Goal: Task Accomplishment & Management: Manage account settings

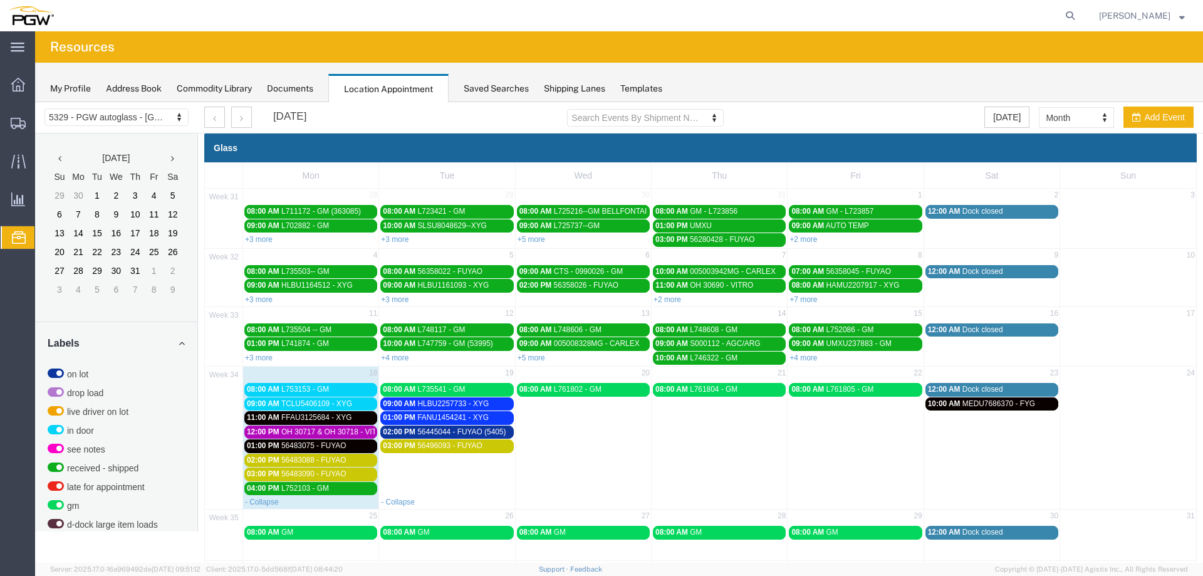
click at [476, 431] on span "56445044 - FUYAO (5405)" at bounding box center [461, 431] width 88 height 9
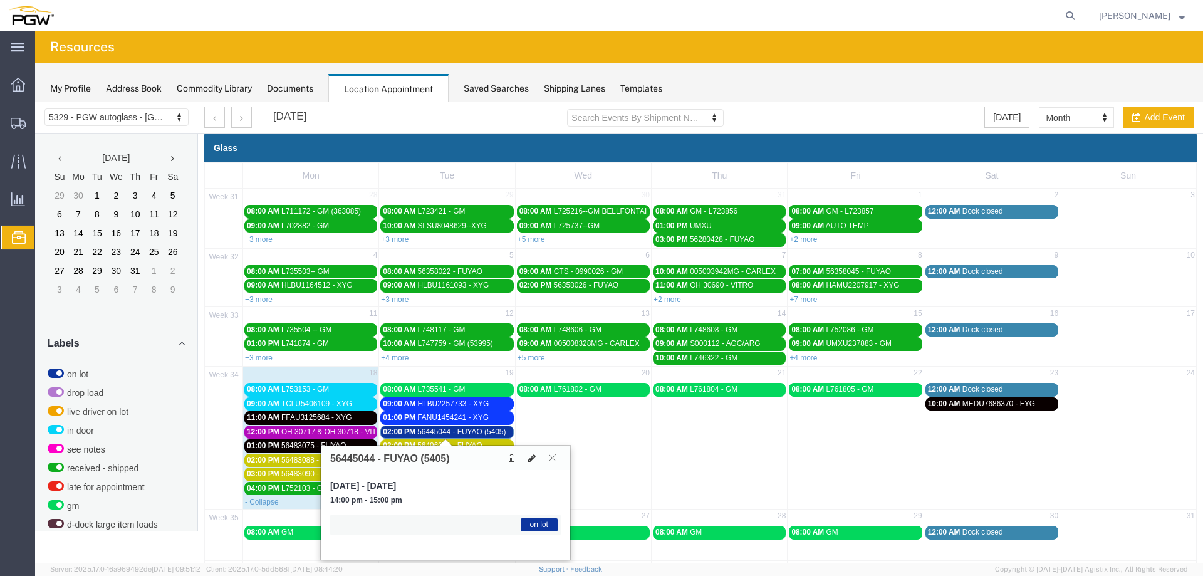
click at [536, 461] on button at bounding box center [532, 457] width 18 height 13
select select "1"
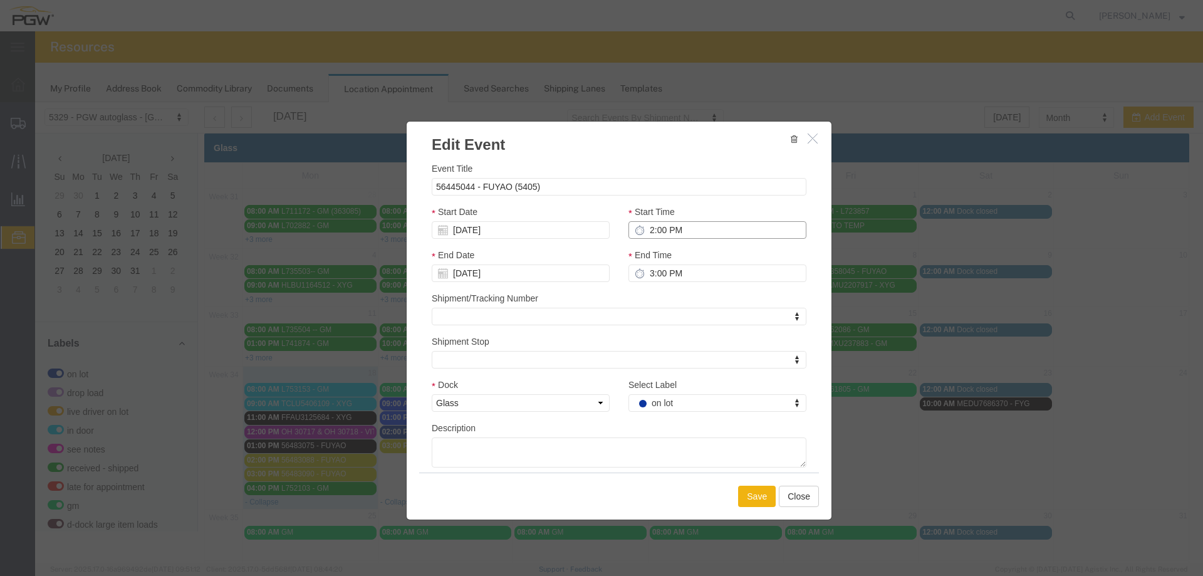
click at [642, 228] on input "2:00 PM" at bounding box center [718, 230] width 178 height 18
type input "12:00 PM"
click at [758, 503] on button "Save" at bounding box center [757, 496] width 38 height 21
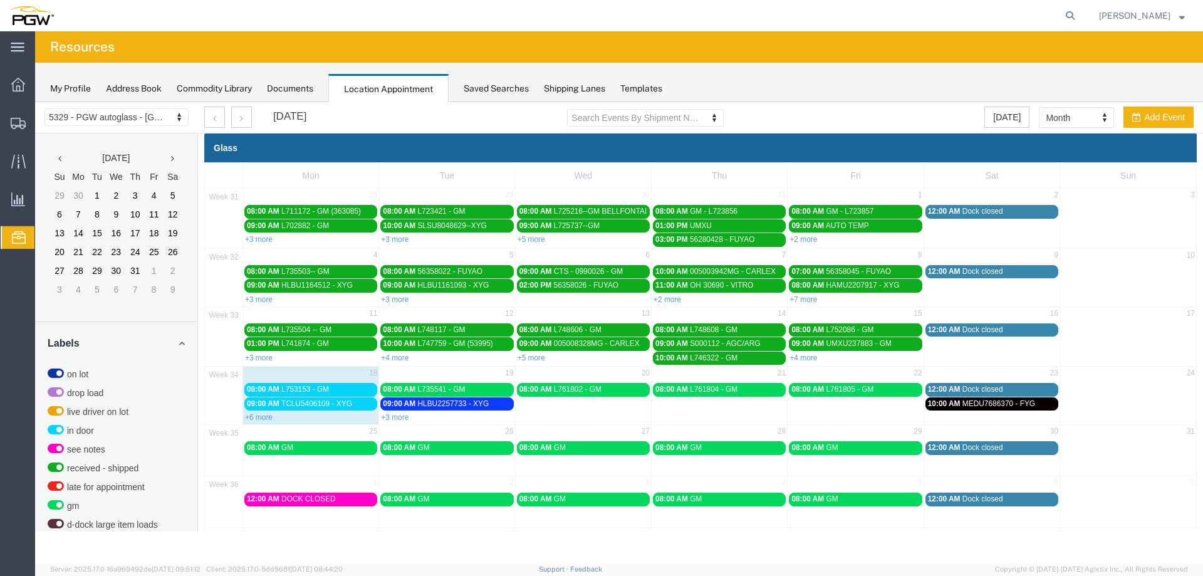
click at [383, 419] on link "+3 more" at bounding box center [395, 417] width 28 height 9
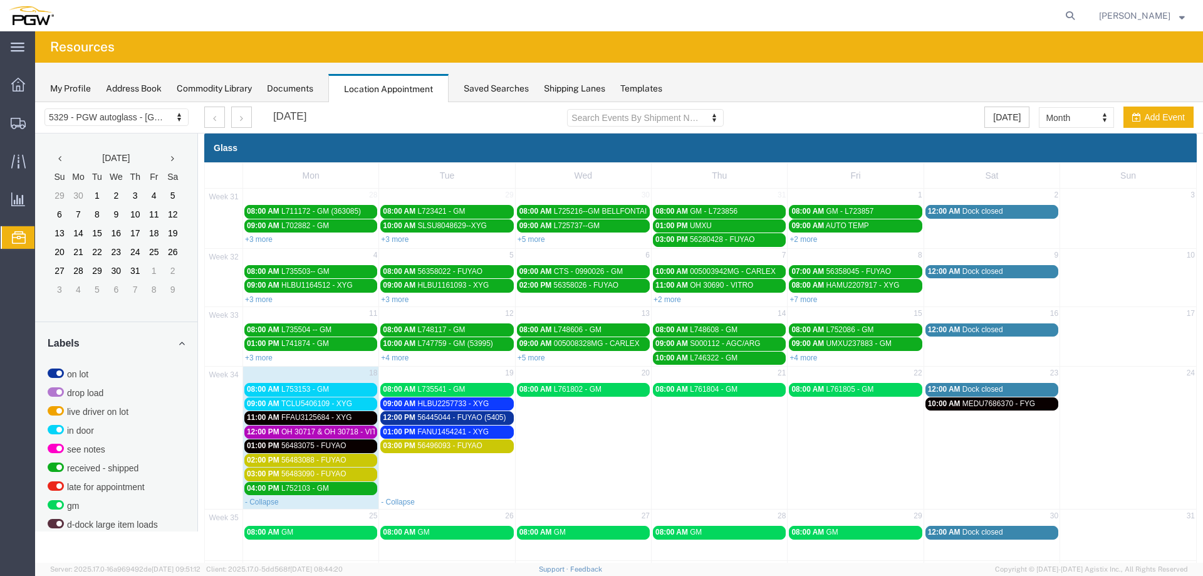
click at [340, 417] on span "FFAU3125684 - XYG" at bounding box center [316, 417] width 70 height 9
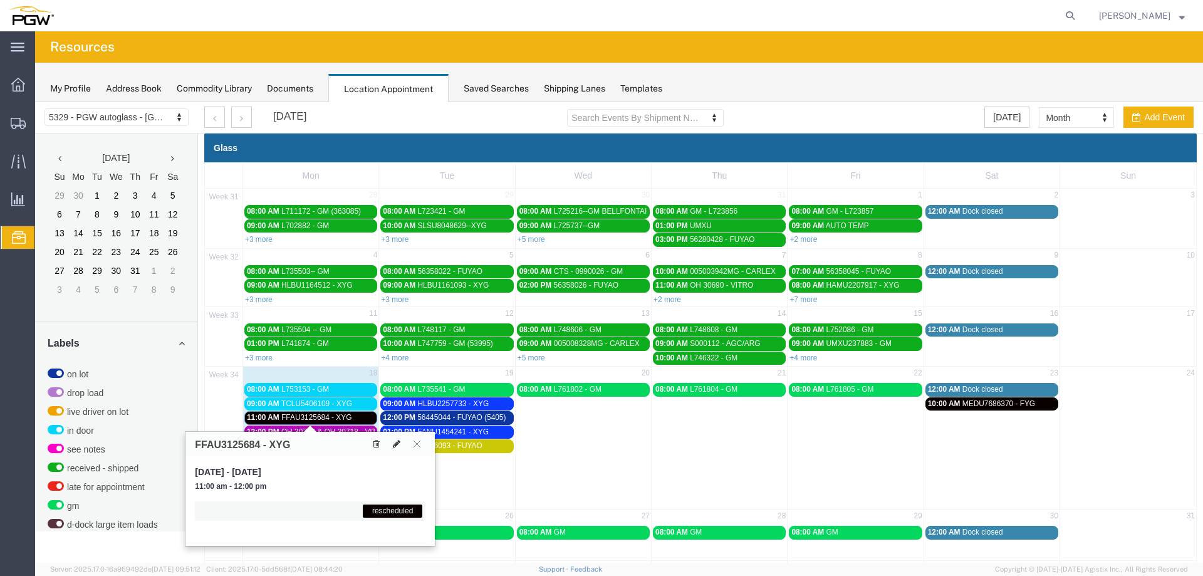
click at [395, 448] on icon at bounding box center [397, 443] width 8 height 9
select select "1"
select select "12940"
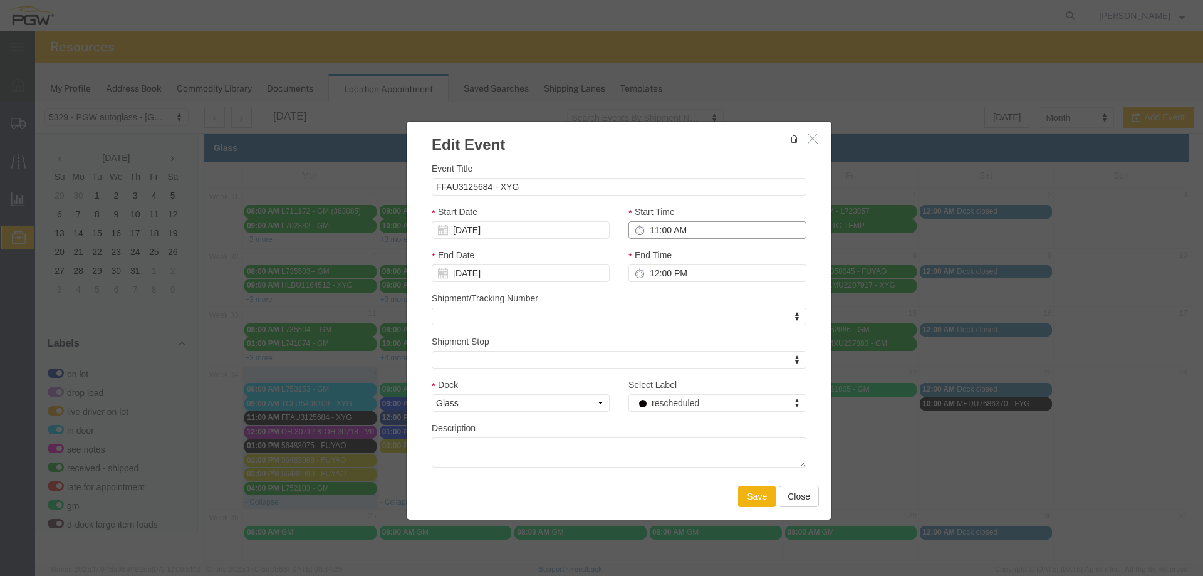
click at [646, 234] on input "11:00 AM" at bounding box center [718, 230] width 178 height 18
type input "2:00 PM"
click at [490, 241] on div "Start Date [DATE]" at bounding box center [520, 226] width 197 height 43
drag, startPoint x: 486, startPoint y: 228, endPoint x: 515, endPoint y: 233, distance: 29.9
click at [486, 228] on input "[DATE]" at bounding box center [521, 230] width 178 height 18
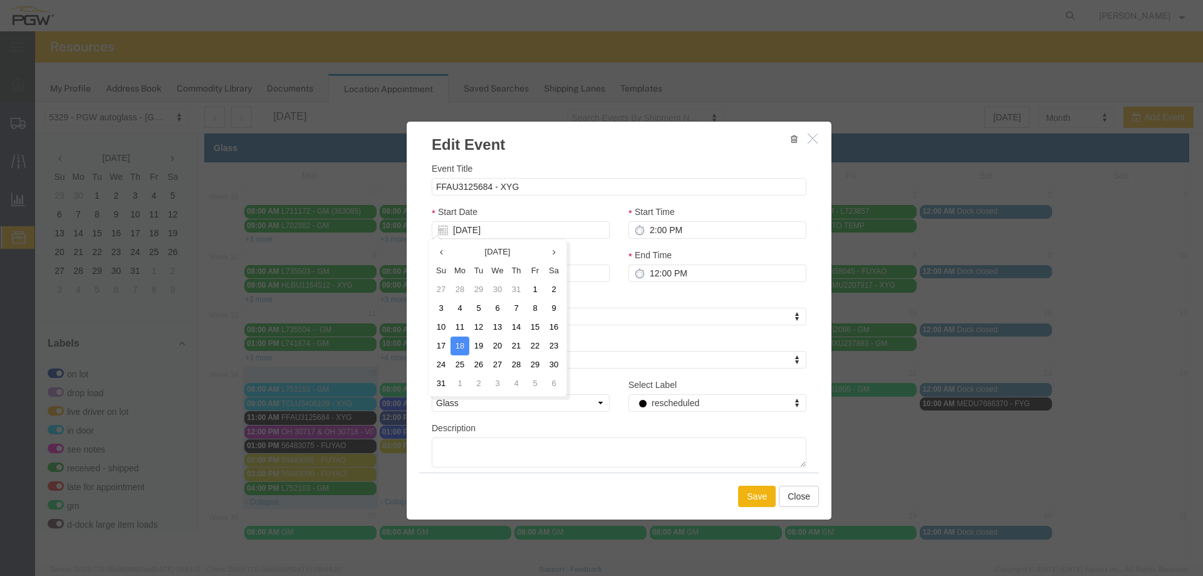
drag, startPoint x: 475, startPoint y: 348, endPoint x: 488, endPoint y: 348, distance: 12.6
click at [475, 348] on td "19" at bounding box center [478, 346] width 19 height 19
click at [739, 496] on button "Save" at bounding box center [757, 496] width 38 height 21
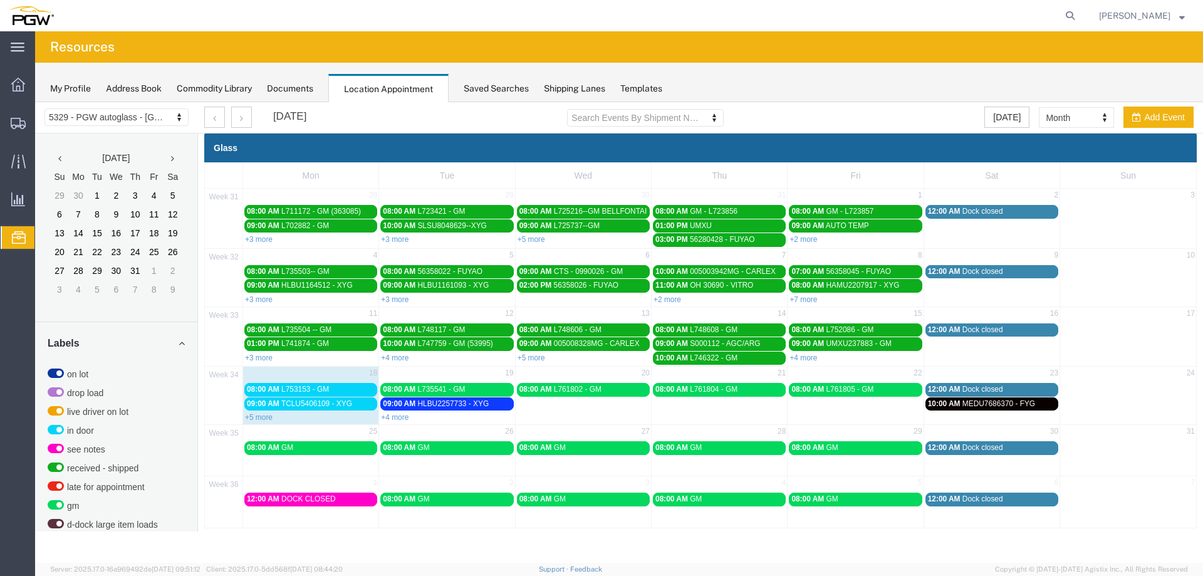
click at [287, 404] on span "TCLU5406109 - XYG" at bounding box center [316, 403] width 71 height 9
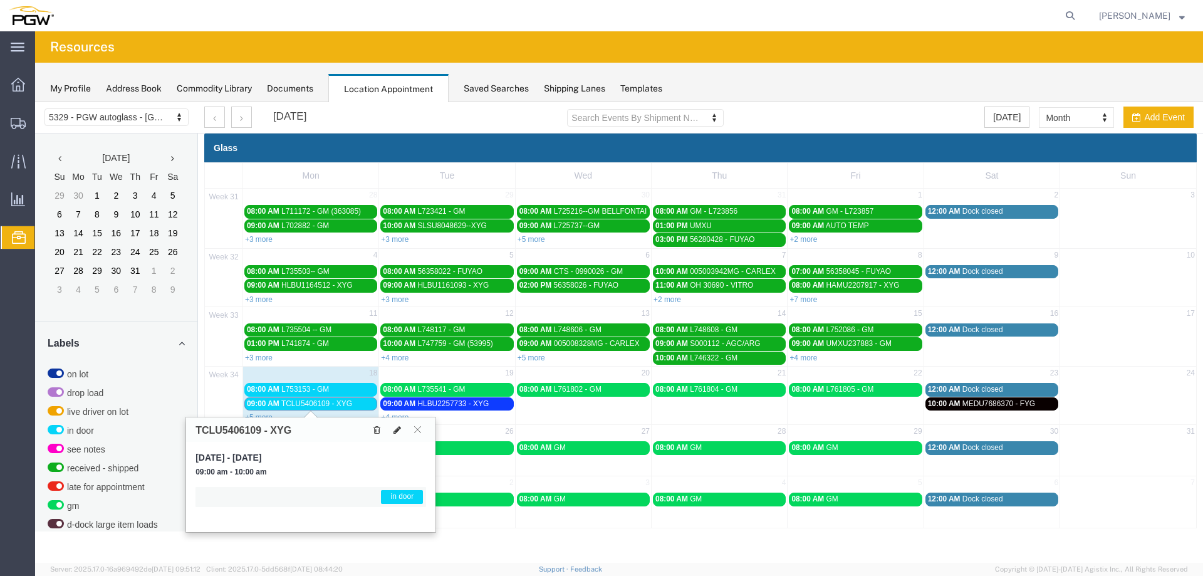
click at [398, 434] on button at bounding box center [398, 429] width 18 height 13
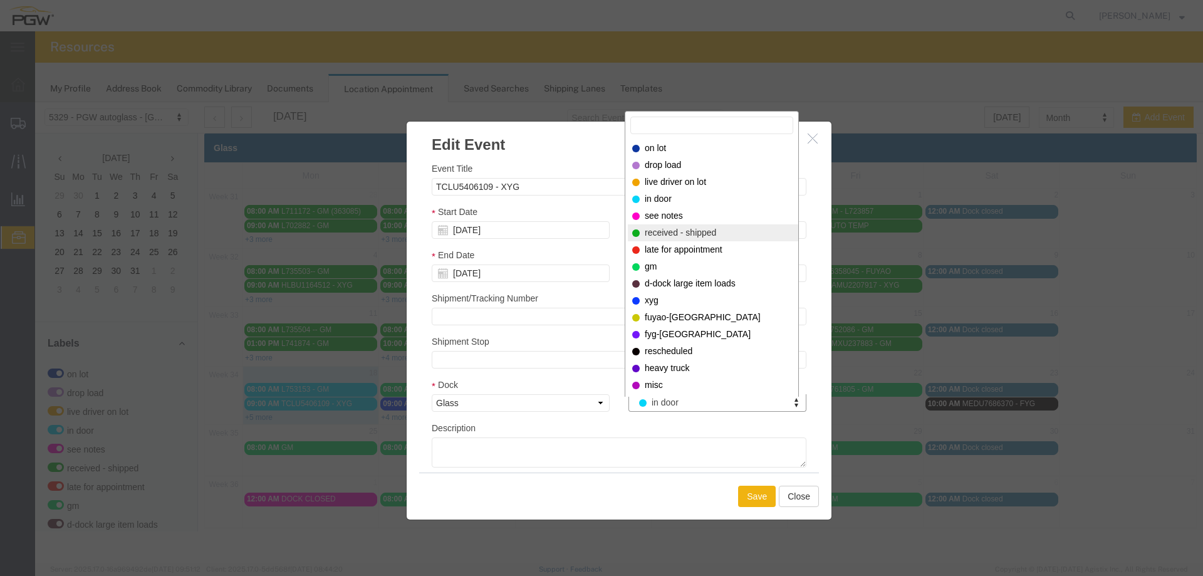
select select "200"
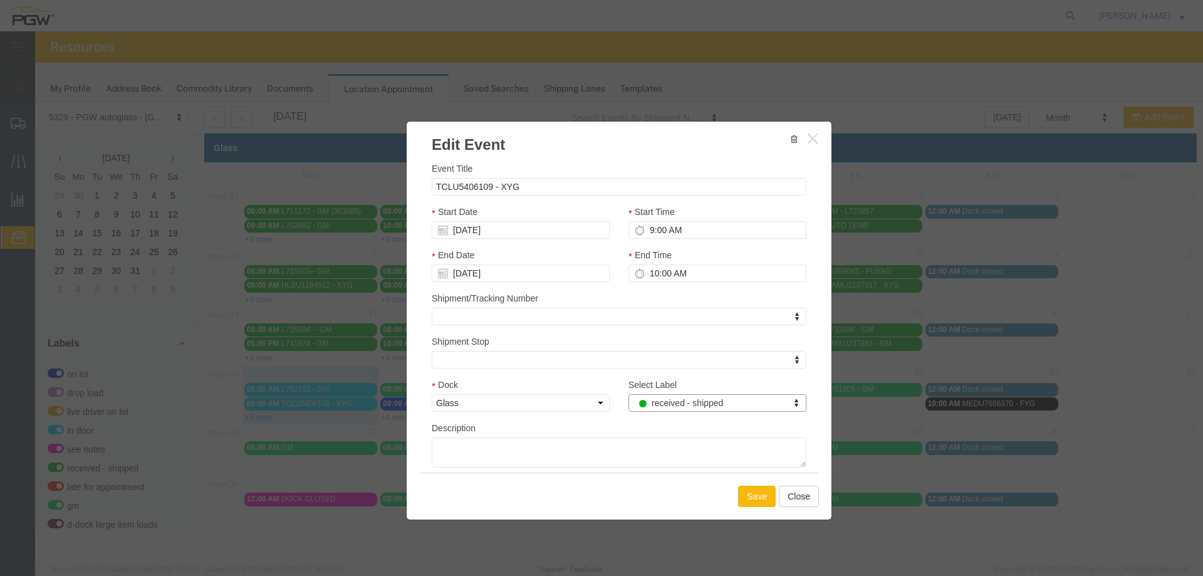
click at [747, 502] on button "Save" at bounding box center [757, 496] width 38 height 21
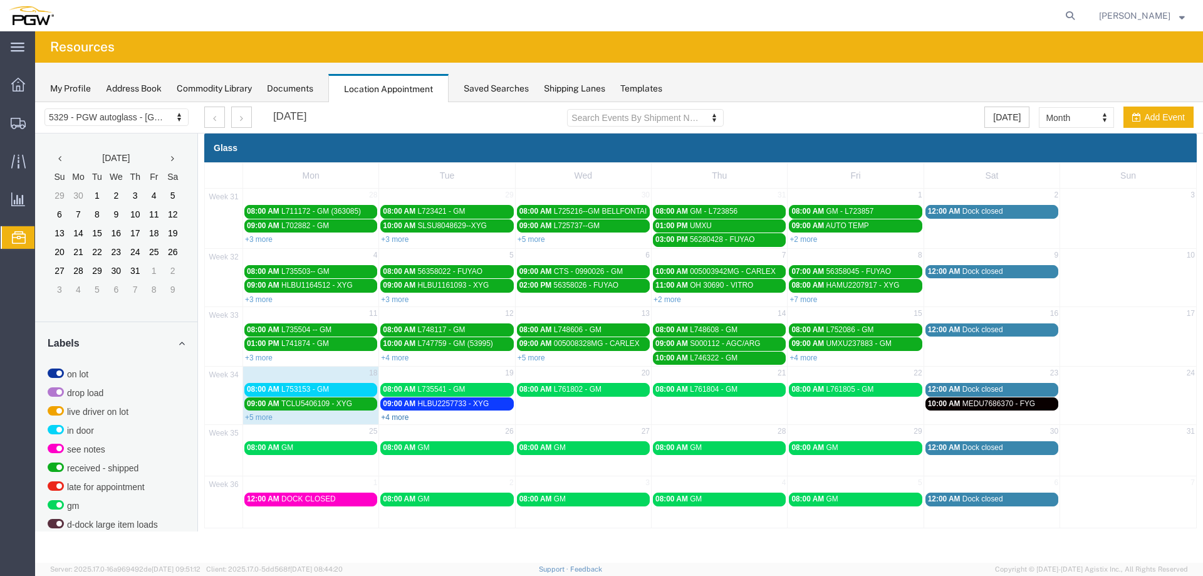
click at [398, 417] on link "+4 more" at bounding box center [395, 417] width 28 height 9
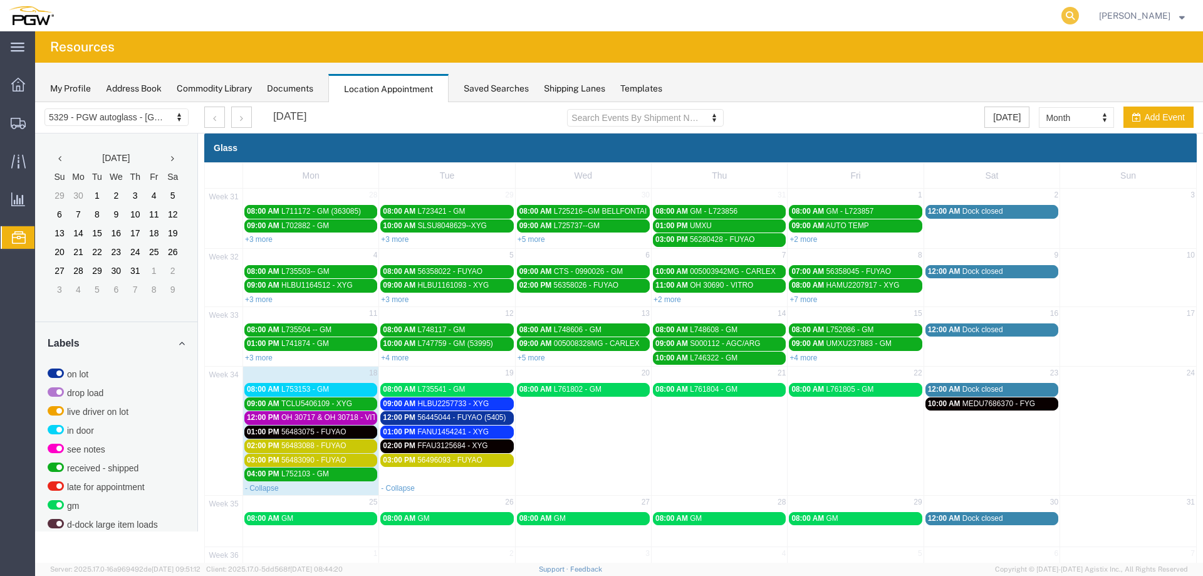
click at [1079, 18] on icon at bounding box center [1071, 16] width 18 height 18
paste input "667045"
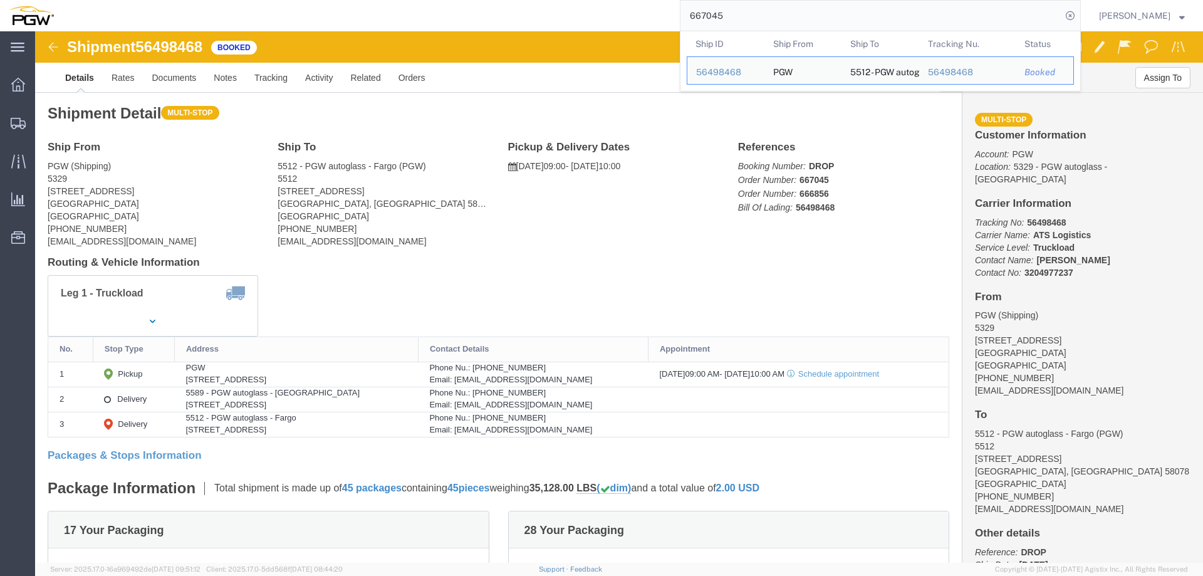
click at [793, 17] on input "667045" at bounding box center [871, 16] width 381 height 30
paste input "52"
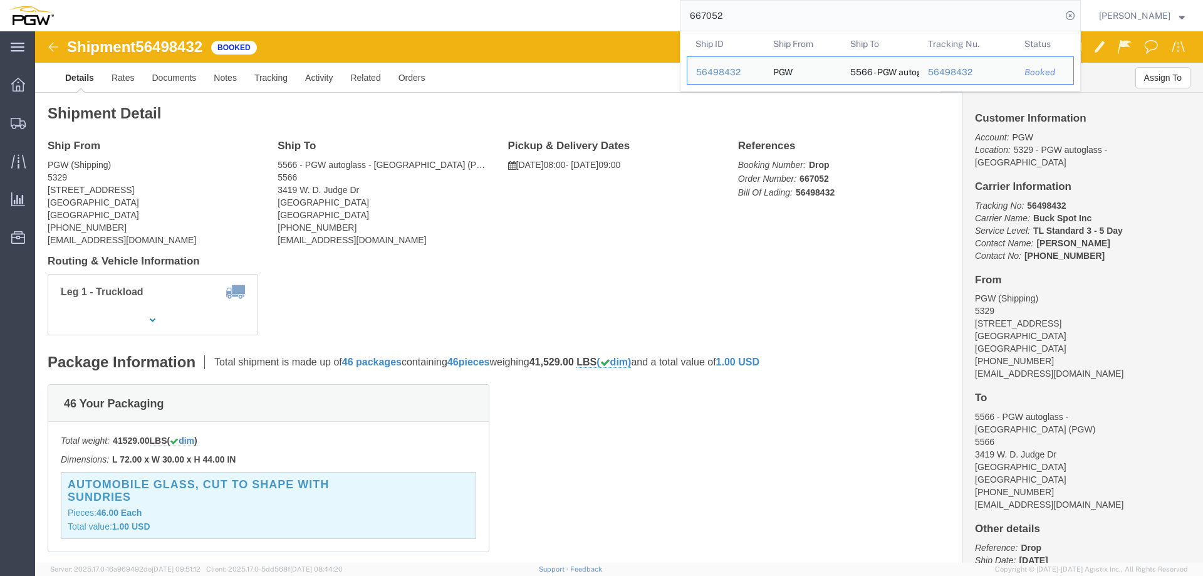
click at [769, 19] on input "667052" at bounding box center [871, 16] width 381 height 30
paste input "5"
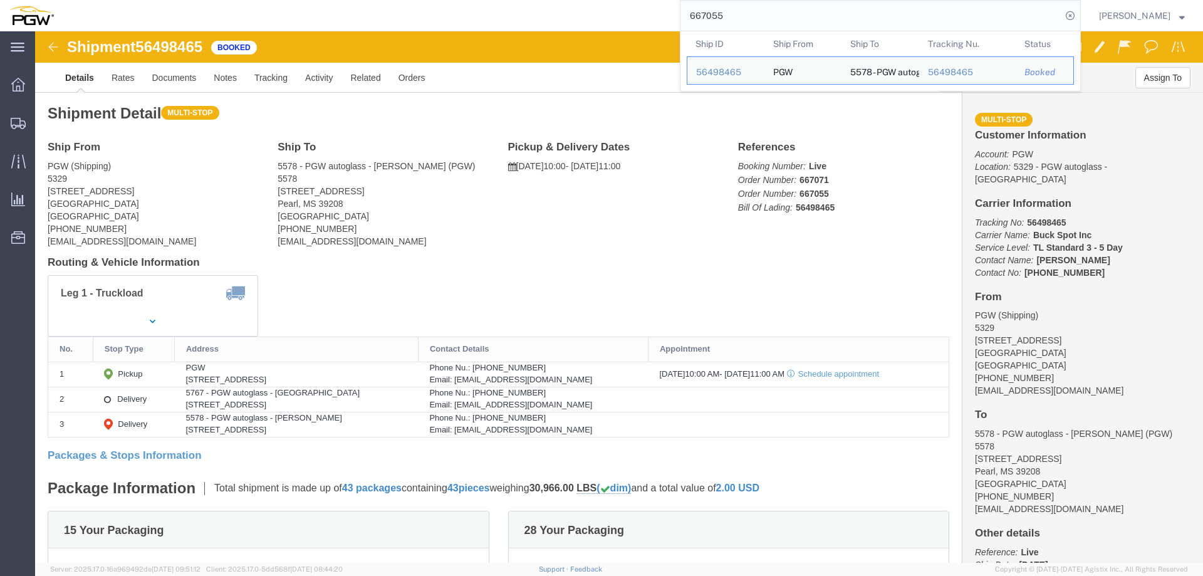
click at [749, 13] on input "667055" at bounding box center [871, 16] width 381 height 30
paste input "6672"
type input "666672"
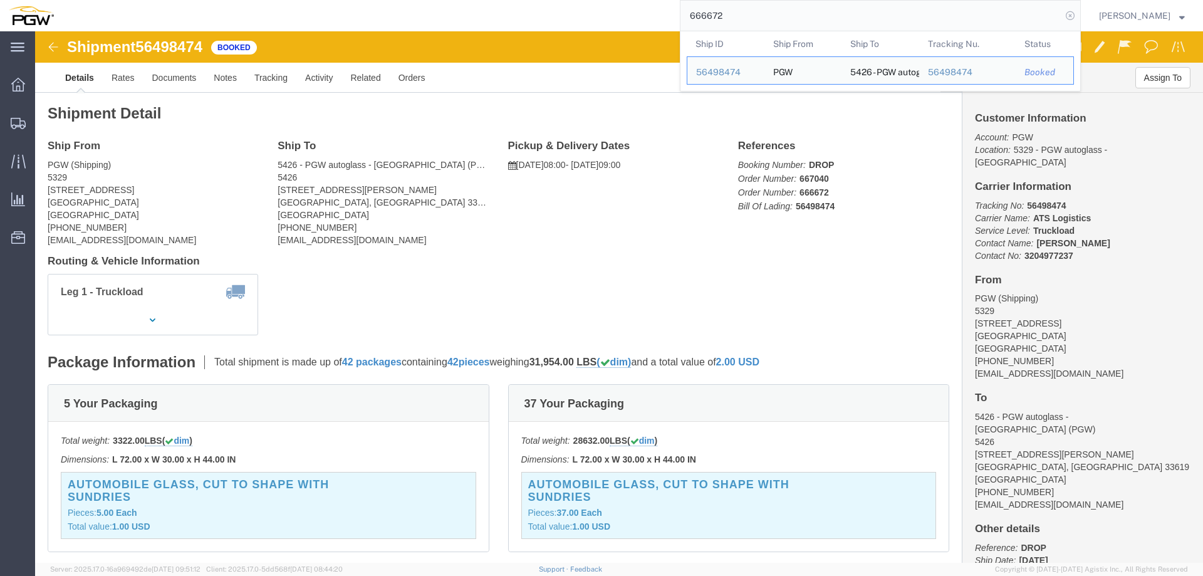
click at [1079, 21] on icon at bounding box center [1071, 16] width 18 height 18
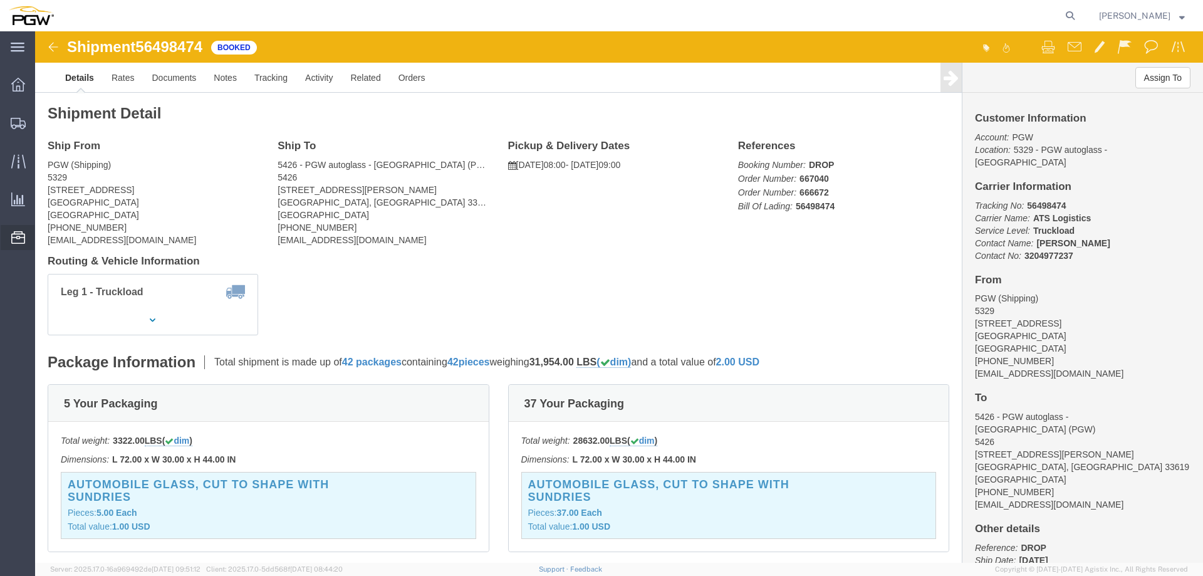
click at [0, 0] on span "Location Appointment" at bounding box center [0, 0] width 0 height 0
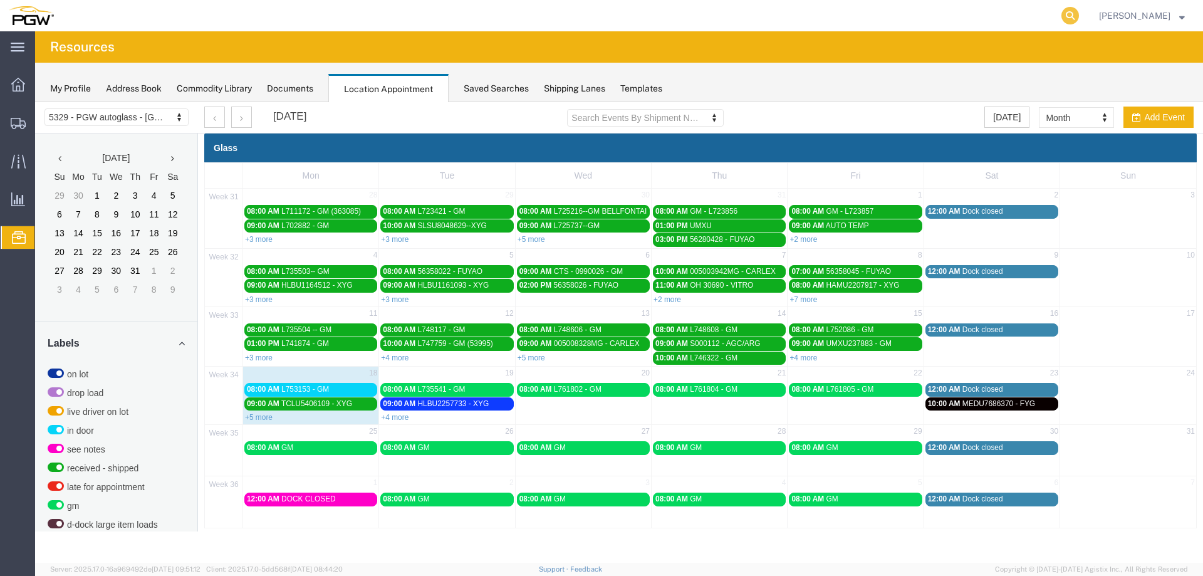
click at [1076, 18] on icon at bounding box center [1071, 16] width 18 height 18
click at [1039, 18] on input "search" at bounding box center [871, 16] width 381 height 30
click at [401, 415] on link "+4 more" at bounding box center [395, 417] width 28 height 9
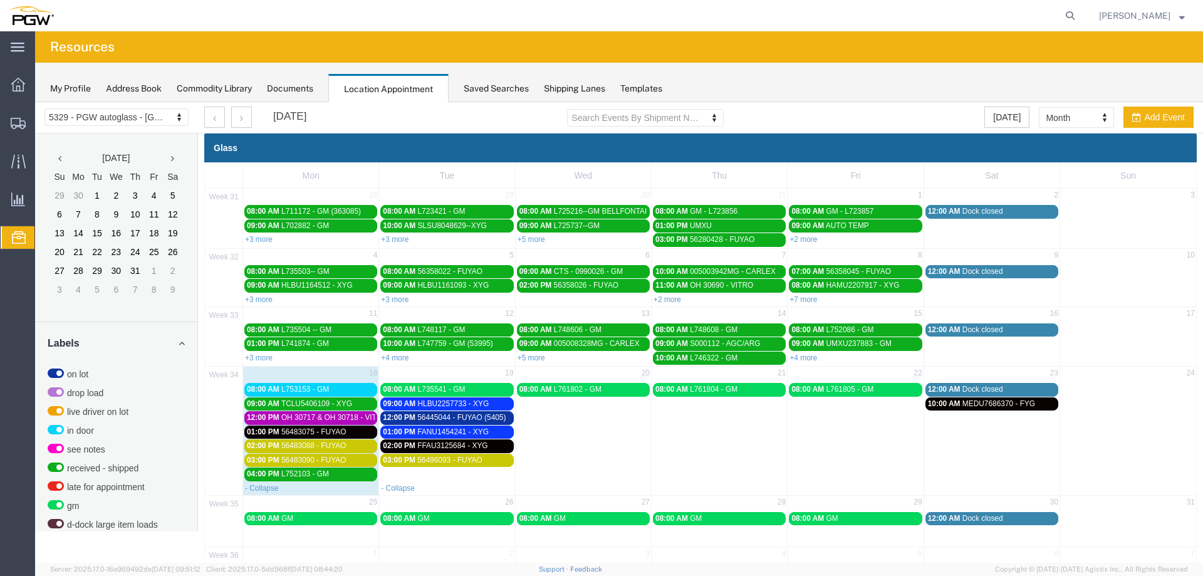
click at [352, 389] on div "08:00 AM L753153 - GM" at bounding box center [311, 389] width 128 height 9
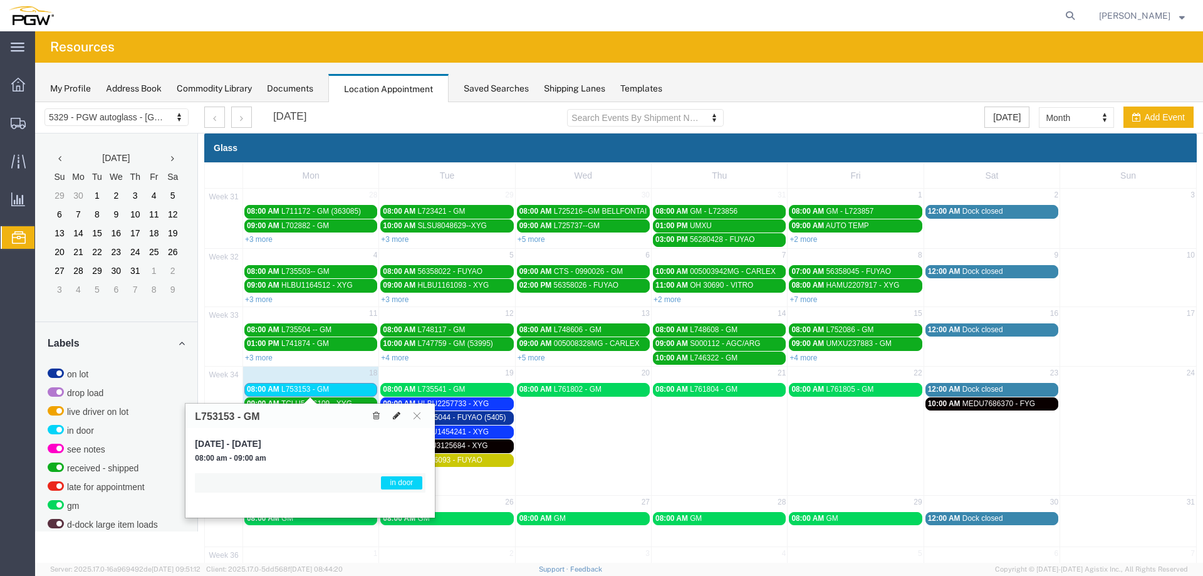
click at [399, 416] on icon at bounding box center [397, 415] width 8 height 9
select select "1"
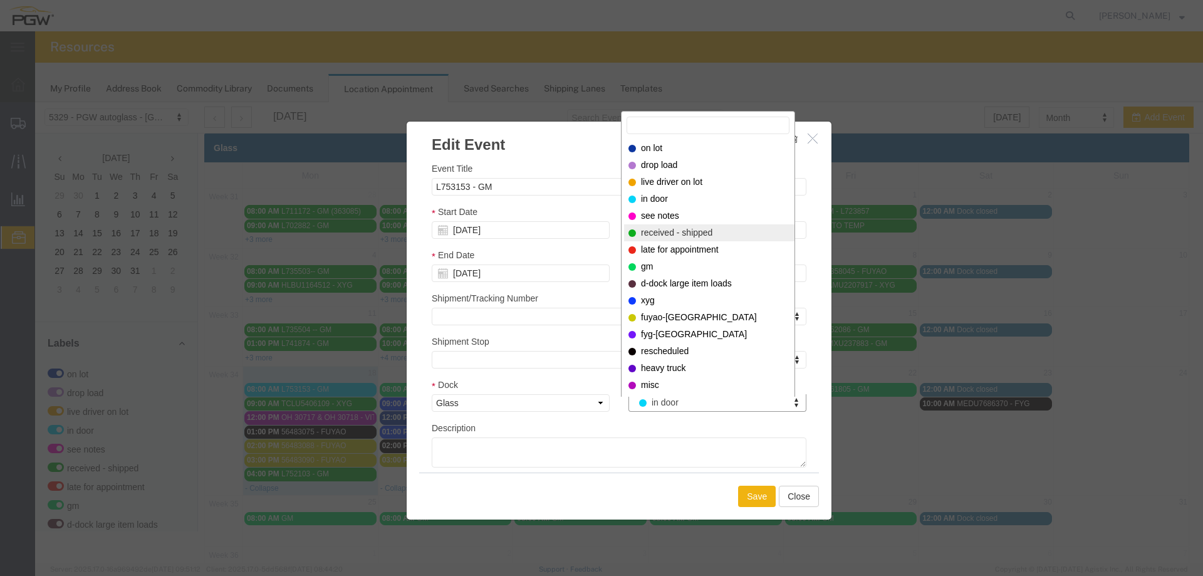
select select "200"
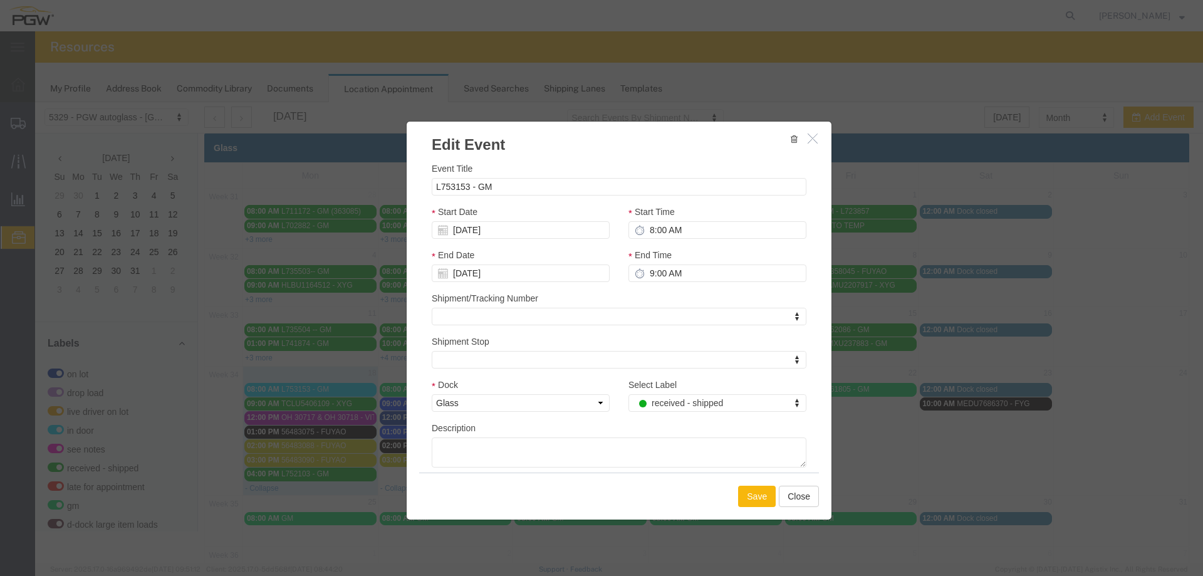
click at [738, 495] on button "Save" at bounding box center [757, 496] width 38 height 21
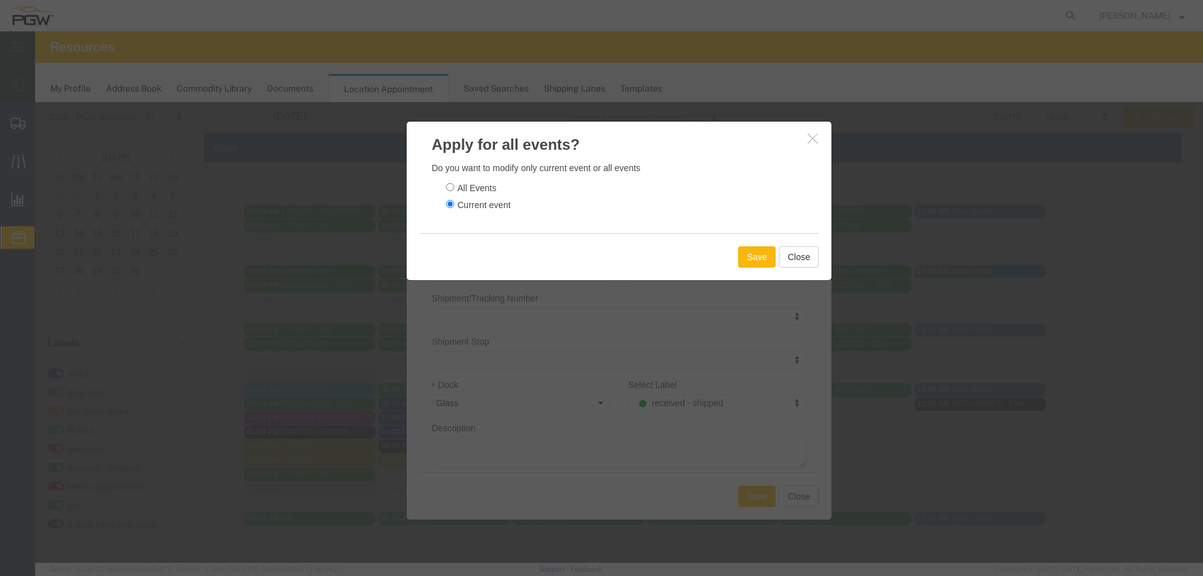
click at [751, 253] on button "Save" at bounding box center [757, 256] width 38 height 21
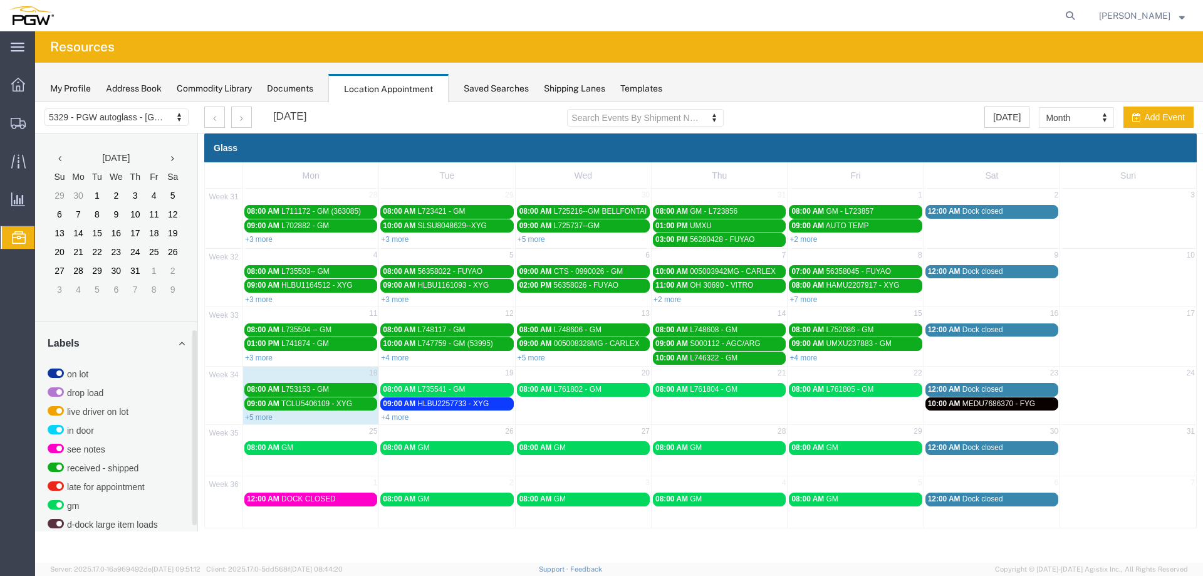
scroll to position [403, 0]
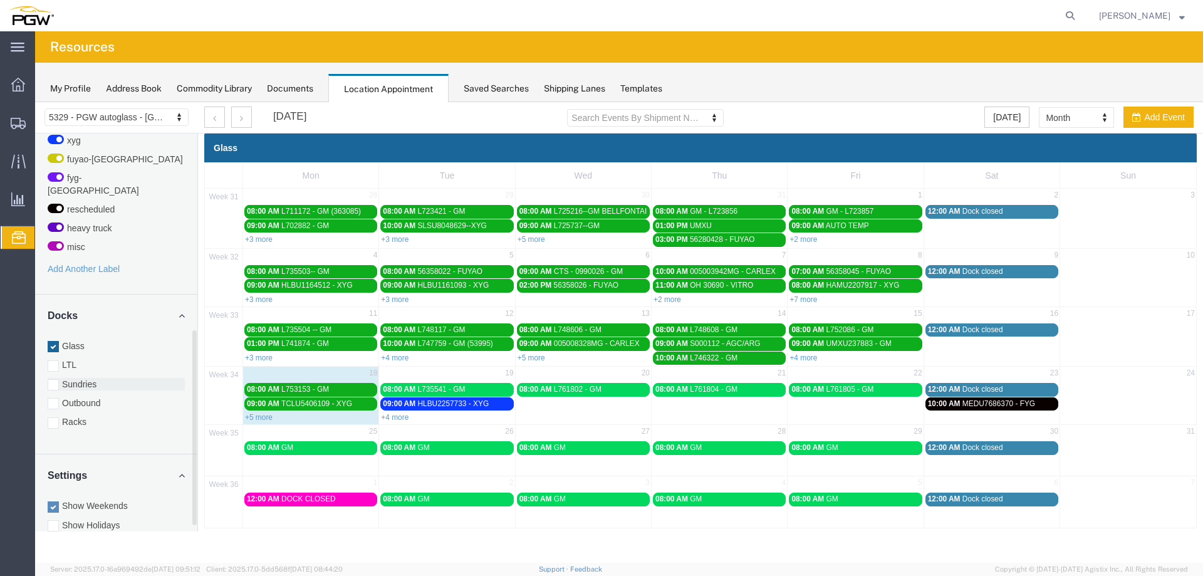
click at [80, 378] on label "Sundries" at bounding box center [116, 384] width 137 height 13
click at [35, 102] on input "Sundries" at bounding box center [35, 102] width 0 height 0
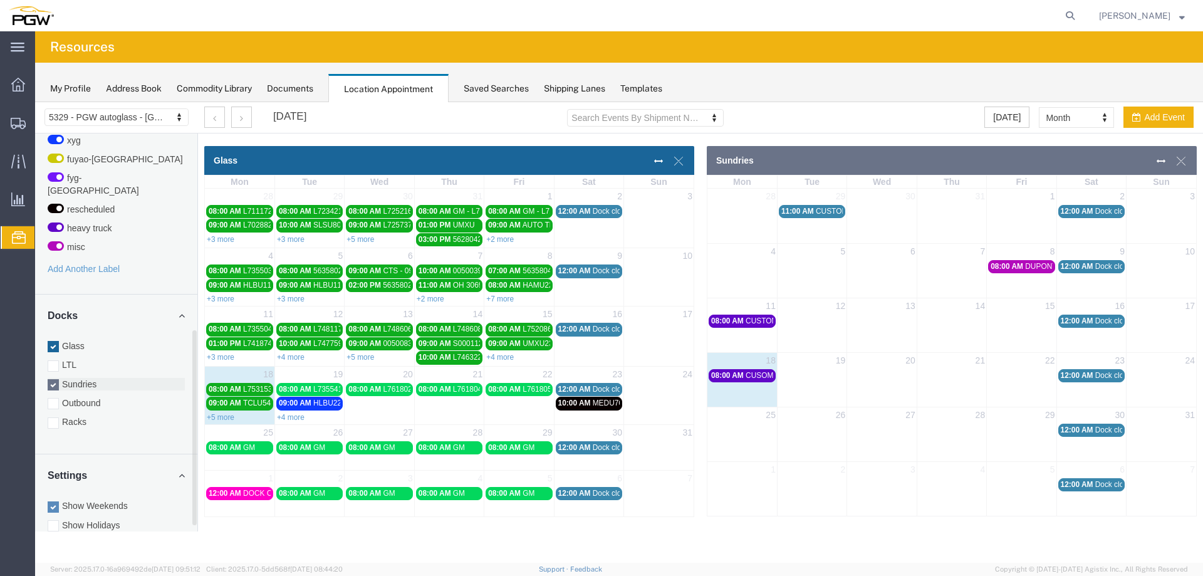
click at [80, 378] on label "Sundries" at bounding box center [116, 384] width 137 height 13
click at [35, 102] on input "Sundries" at bounding box center [35, 102] width 0 height 0
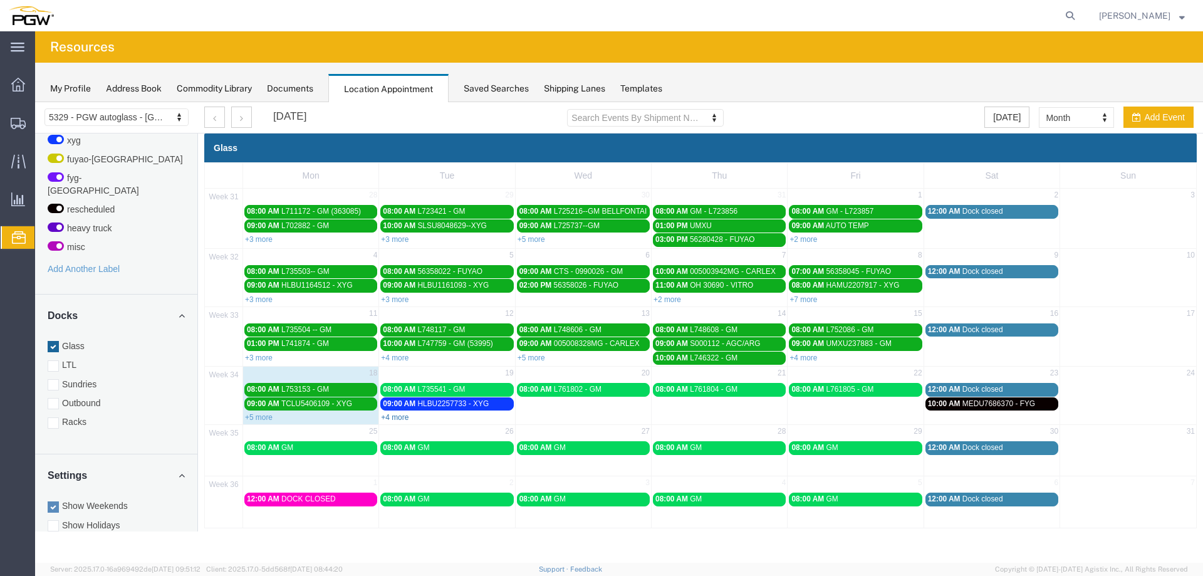
click at [394, 419] on link "+4 more" at bounding box center [395, 417] width 28 height 9
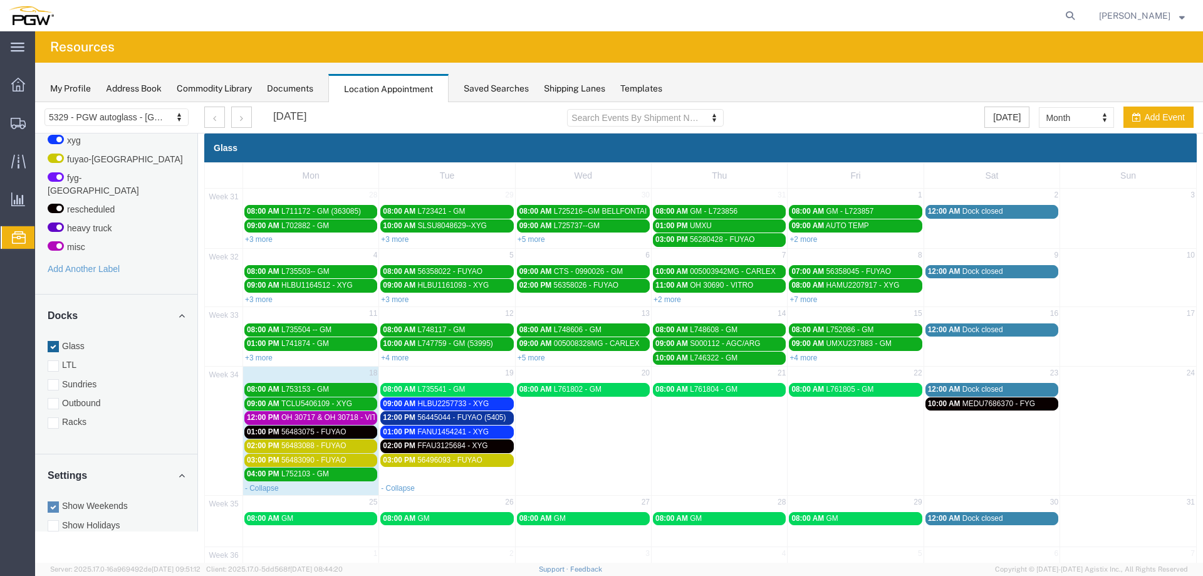
click at [317, 493] on div "- Collapse" at bounding box center [310, 487] width 135 height 13
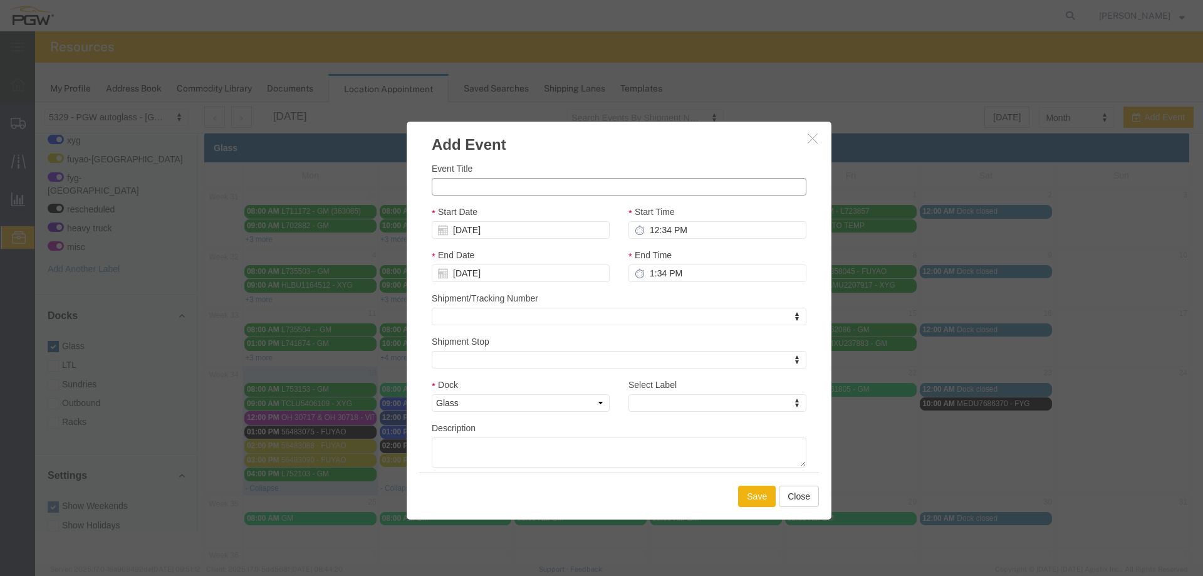
click at [510, 187] on input "Event Title" at bounding box center [619, 187] width 375 height 18
type input "L752101 - GM"
click at [659, 231] on input "12:34 PM" at bounding box center [718, 230] width 178 height 18
type input "5:34 PM"
type input "6:34 PM"
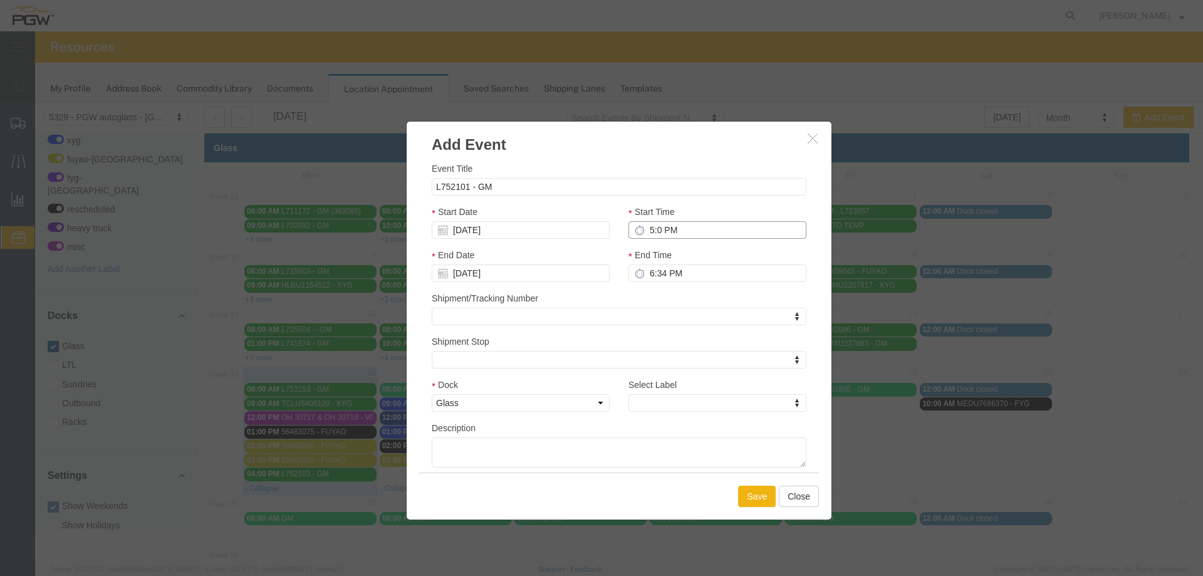
type input "5:00 PM"
type input "6:00 PM"
type input "5:00 PM"
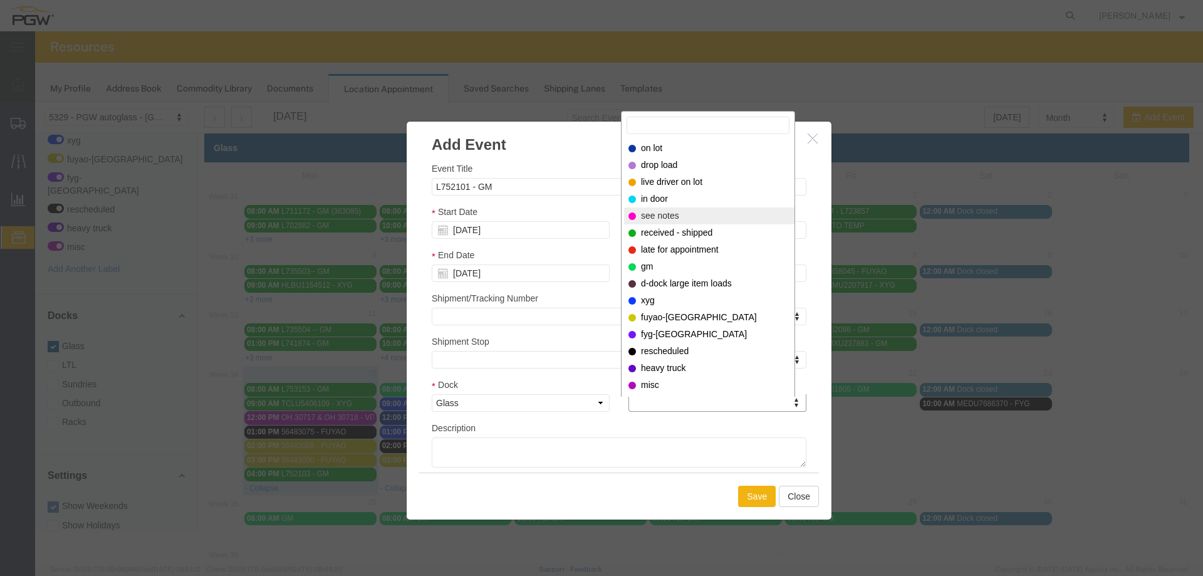
select select "220"
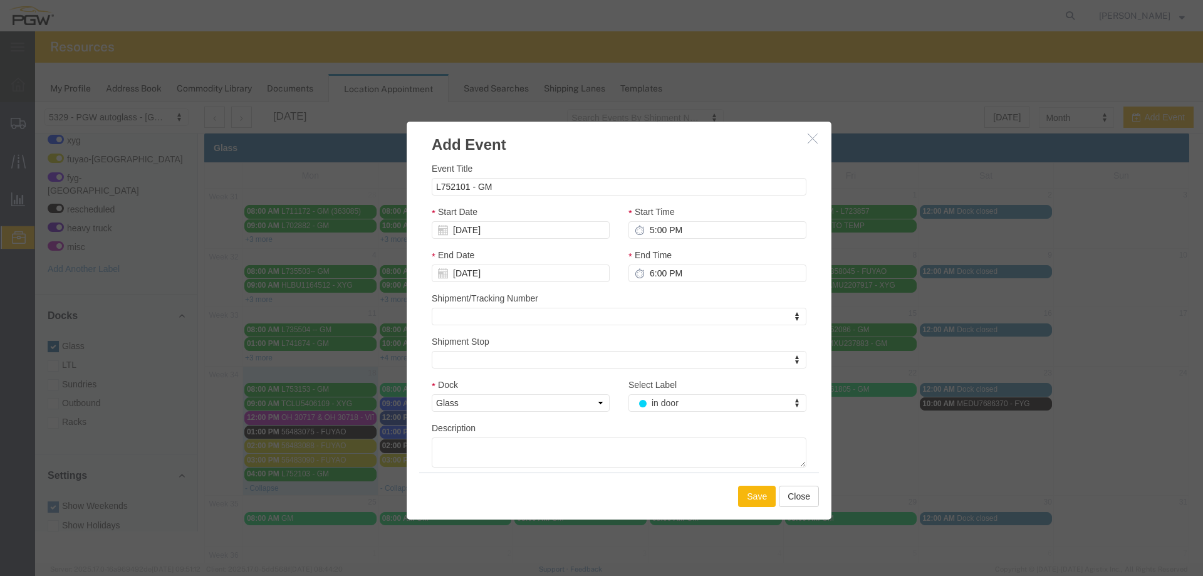
click at [738, 498] on button "Save" at bounding box center [757, 496] width 38 height 21
